Goal: Navigation & Orientation: Find specific page/section

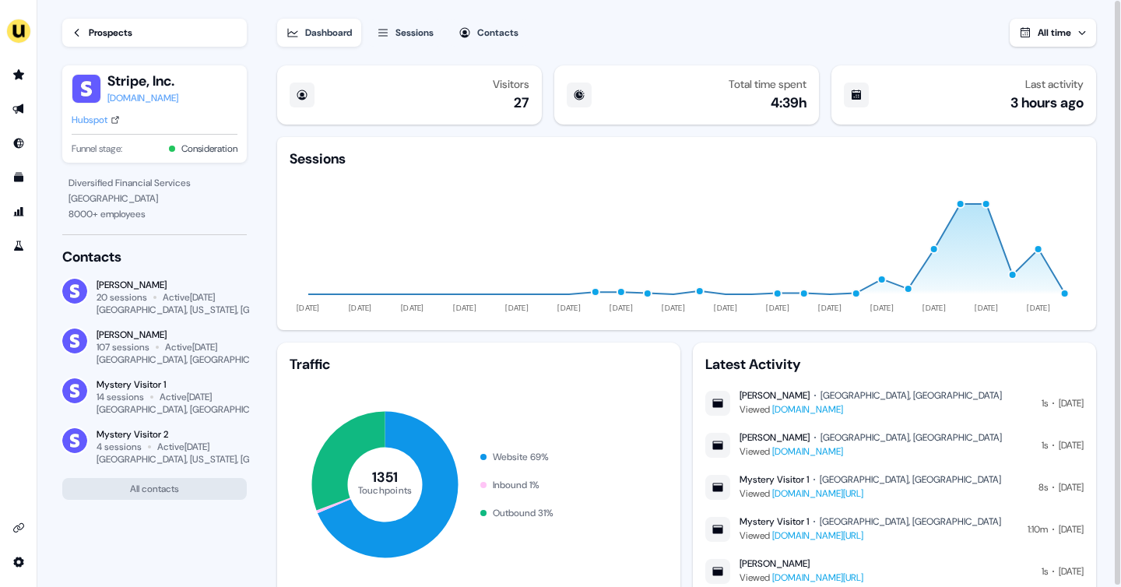
click at [93, 31] on div "Prospects" at bounding box center [111, 33] width 44 height 16
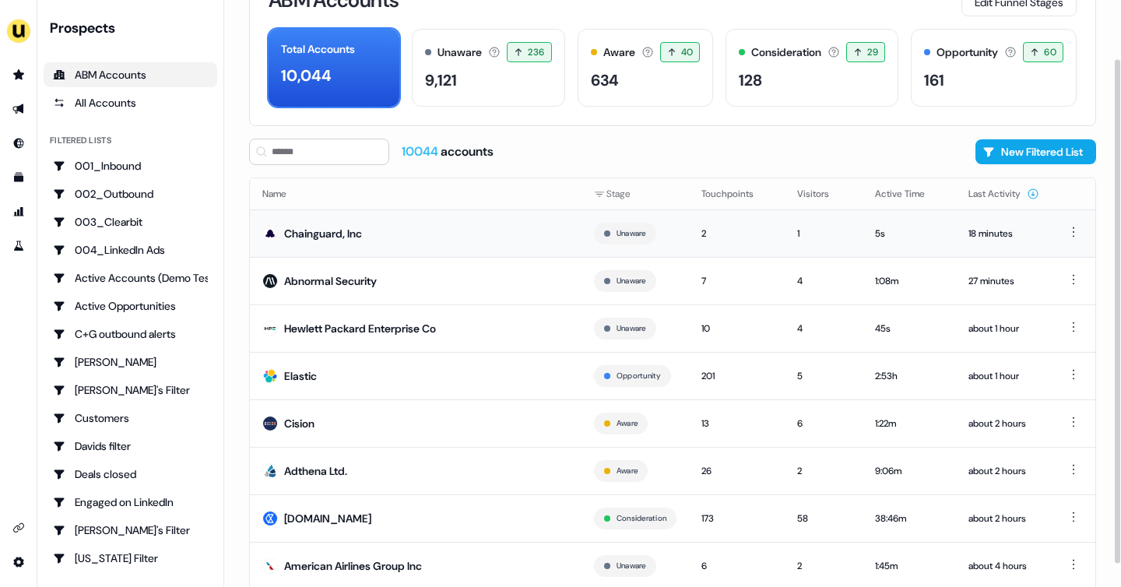
scroll to position [94, 0]
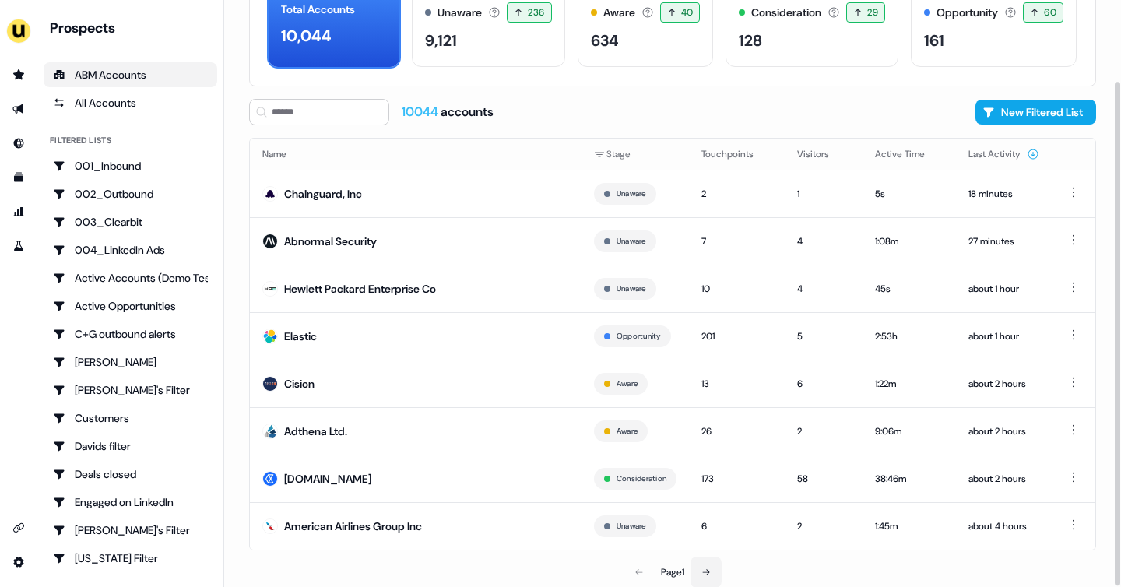
click at [716, 566] on button at bounding box center [706, 572] width 31 height 31
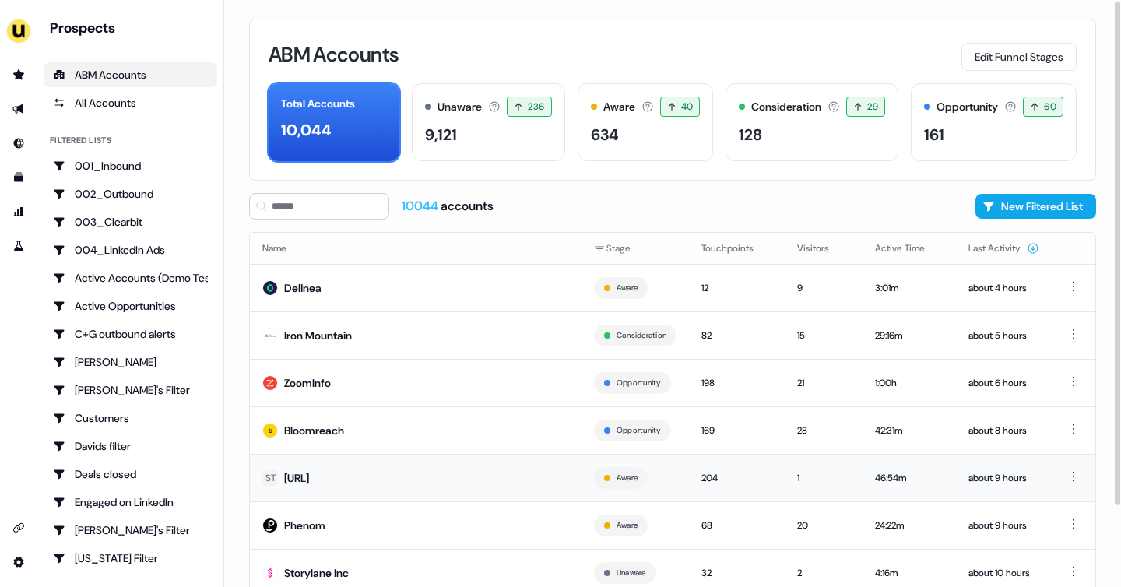
scroll to position [94, 0]
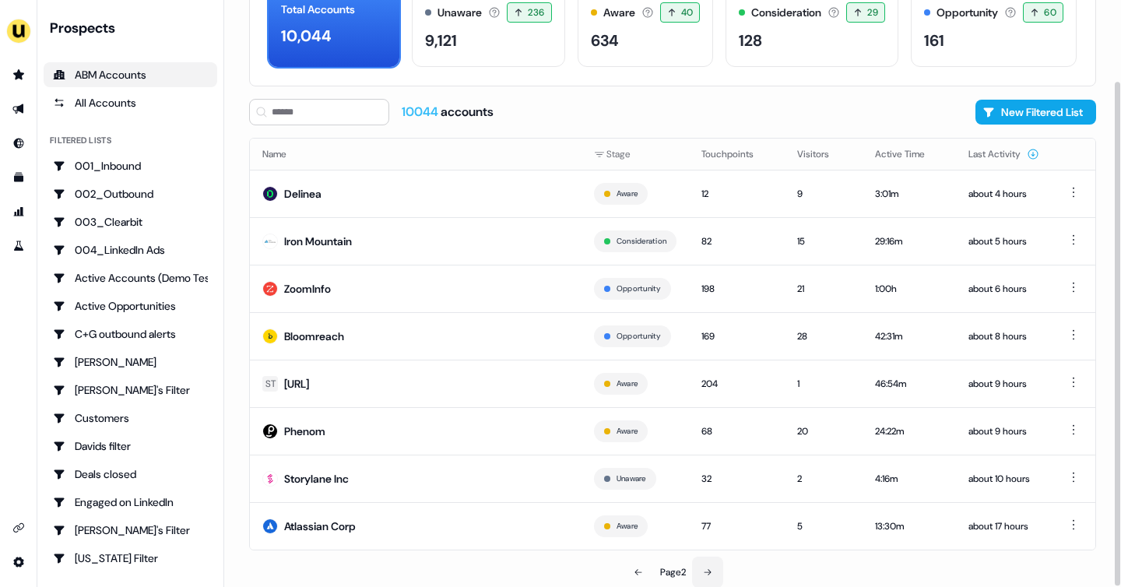
click at [708, 561] on button at bounding box center [707, 572] width 31 height 31
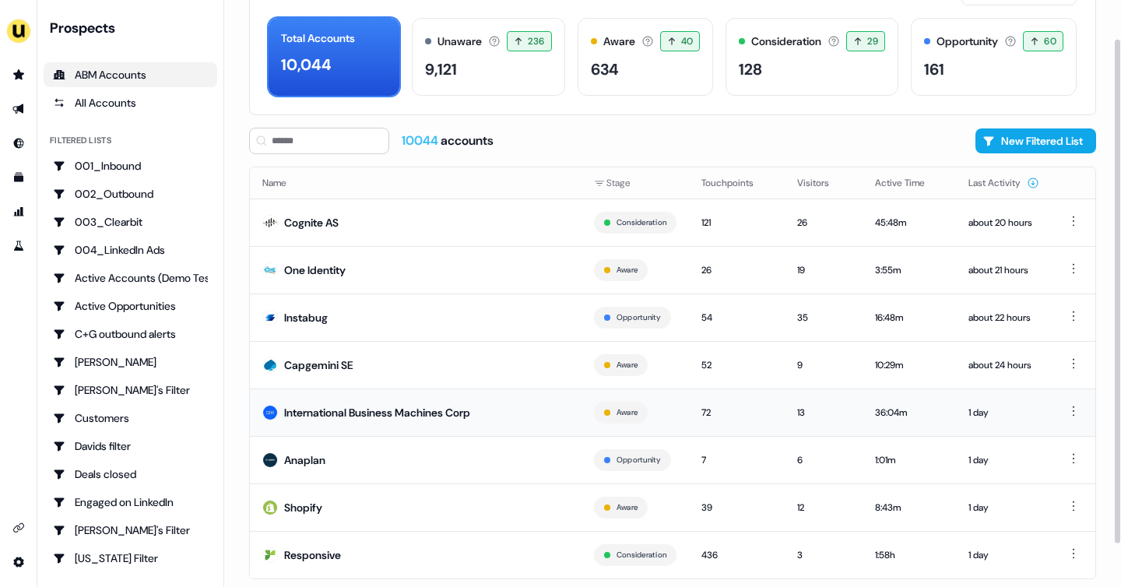
scroll to position [94, 0]
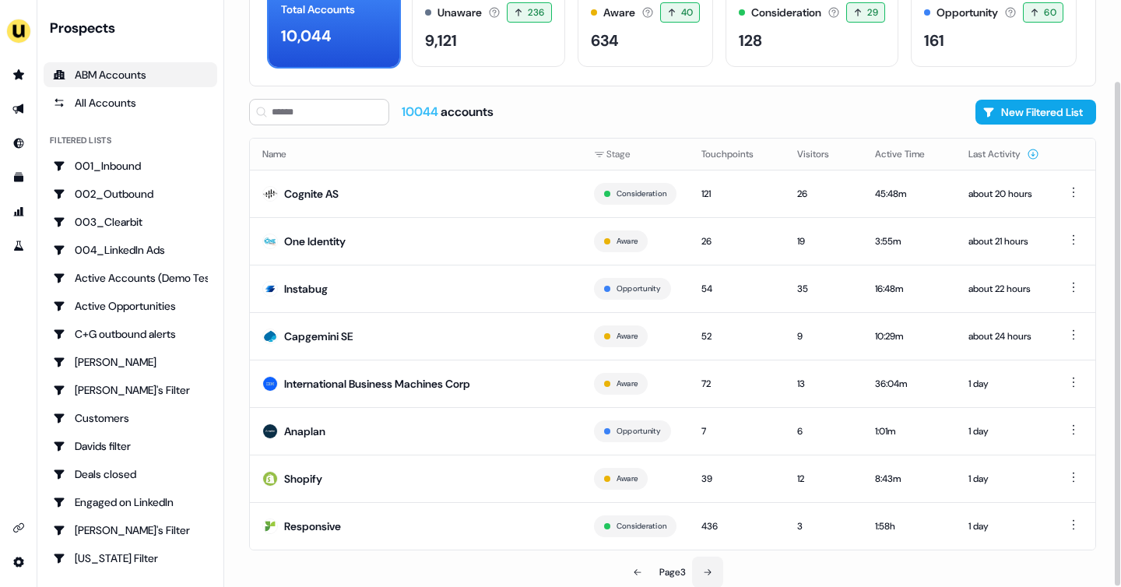
click at [709, 574] on icon at bounding box center [707, 572] width 9 height 9
